Goal: Task Accomplishment & Management: Manage account settings

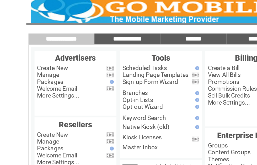
click at [36, 48] on link "Manage" at bounding box center [29, 50] width 13 height 4
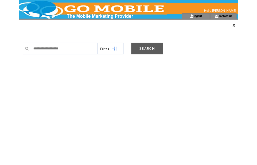
click at [146, 50] on link "SEARCH" at bounding box center [146, 49] width 31 height 12
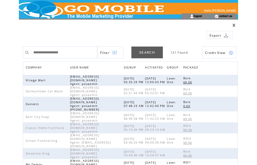
click at [40, 68] on span "COMPANY" at bounding box center [34, 68] width 17 height 8
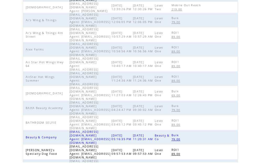
scroll to position [165, 0]
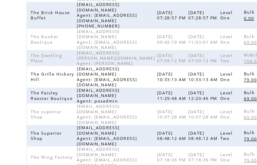
scroll to position [103, 0]
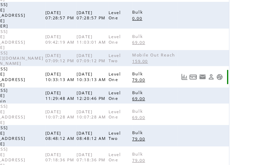
click at [229, 51] on link at bounding box center [231, 53] width 4 height 4
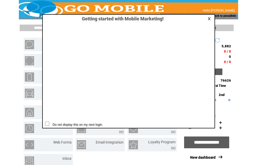
scroll to position [0, 0]
click at [210, 20] on link at bounding box center [209, 18] width 5 height 3
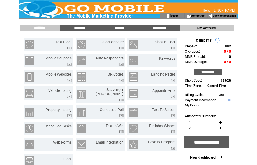
click at [213, 74] on input "**********" at bounding box center [207, 72] width 29 height 7
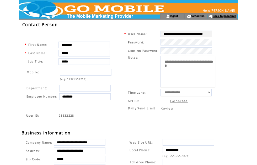
click at [226, 16] on link "Back to posadmin" at bounding box center [223, 15] width 23 height 3
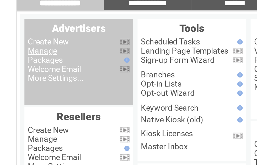
click at [25, 48] on link "Manage" at bounding box center [29, 50] width 13 height 4
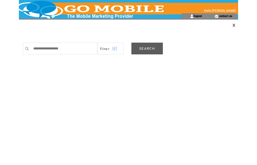
click at [151, 50] on link "SEARCH" at bounding box center [146, 49] width 31 height 12
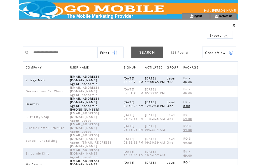
click at [39, 67] on span "COMPANY" at bounding box center [34, 68] width 17 height 8
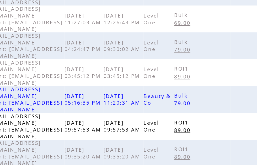
scroll to position [165, 0]
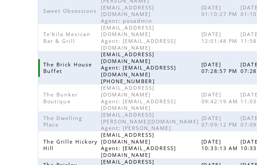
scroll to position [76, 0]
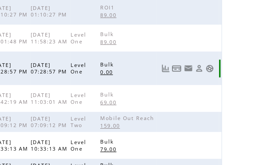
click at [229, 35] on link at bounding box center [231, 37] width 4 height 4
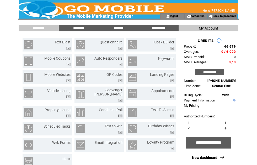
click at [64, 124] on link "Scheduled Tasks" at bounding box center [56, 126] width 27 height 4
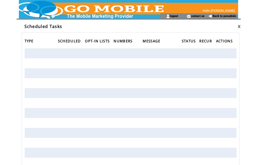
click at [240, 26] on link at bounding box center [238, 26] width 3 height 3
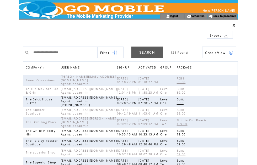
scroll to position [24, 0]
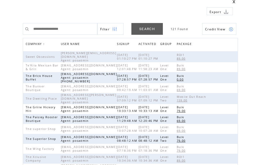
click at [234, 1] on link at bounding box center [233, 1] width 3 height 3
